Goal: Obtain resource: Obtain resource

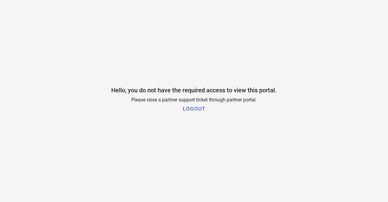
click at [196, 111] on h1 "LOGOUT" at bounding box center [194, 108] width 22 height 5
click at [194, 110] on h1 "LOGOUT" at bounding box center [194, 108] width 22 height 5
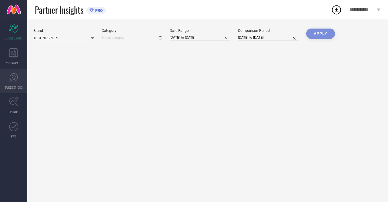
type input "All"
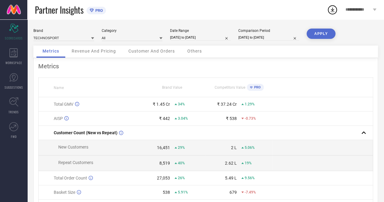
drag, startPoint x: 16, startPoint y: 86, endPoint x: 47, endPoint y: 99, distance: 33.5
click at [16, 86] on span "SUGGESTIONS" at bounding box center [14, 87] width 18 height 5
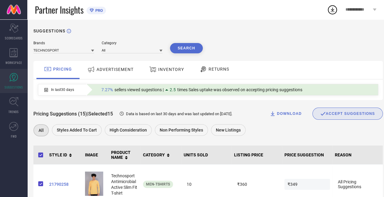
click at [107, 72] on span "ADVERTISEMENT" at bounding box center [114, 69] width 37 height 5
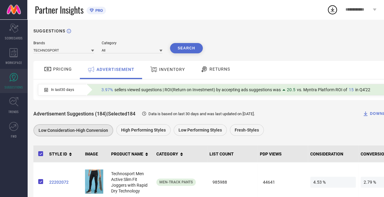
click at [368, 113] on icon at bounding box center [365, 114] width 6 height 6
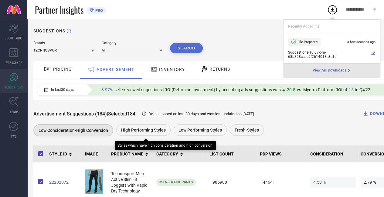
click at [130, 129] on span "High Performing Styles" at bounding box center [143, 130] width 45 height 5
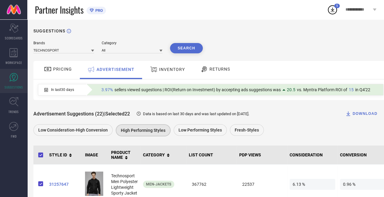
click at [368, 112] on div "DOWNLOAD" at bounding box center [361, 114] width 32 height 6
click at [178, 73] on div "INVENTORY" at bounding box center [167, 69] width 38 height 11
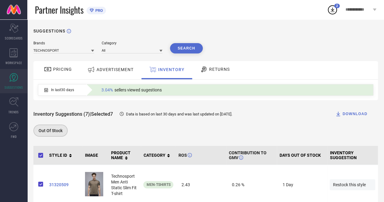
click at [116, 74] on div "ADVERTISEMENT" at bounding box center [110, 69] width 49 height 11
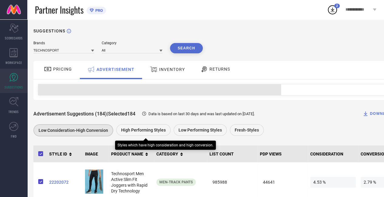
click at [149, 132] on span "High Performing Styles" at bounding box center [143, 130] width 45 height 5
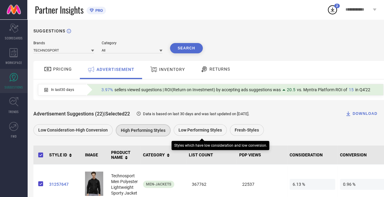
click at [206, 129] on span "Low Performing Styles" at bounding box center [199, 130] width 43 height 5
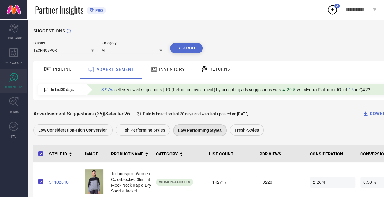
click at [378, 112] on div "DOWNLOAD" at bounding box center [378, 114] width 32 height 6
click at [333, 14] on icon at bounding box center [332, 9] width 11 height 11
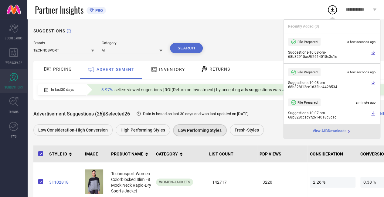
click at [374, 52] on icon at bounding box center [372, 52] width 5 height 5
drag, startPoint x: 25, startPoint y: 115, endPoint x: 39, endPoint y: 118, distance: 14.3
click at [25, 115] on link "TRENDS" at bounding box center [13, 105] width 27 height 24
